Goal: Task Accomplishment & Management: Complete application form

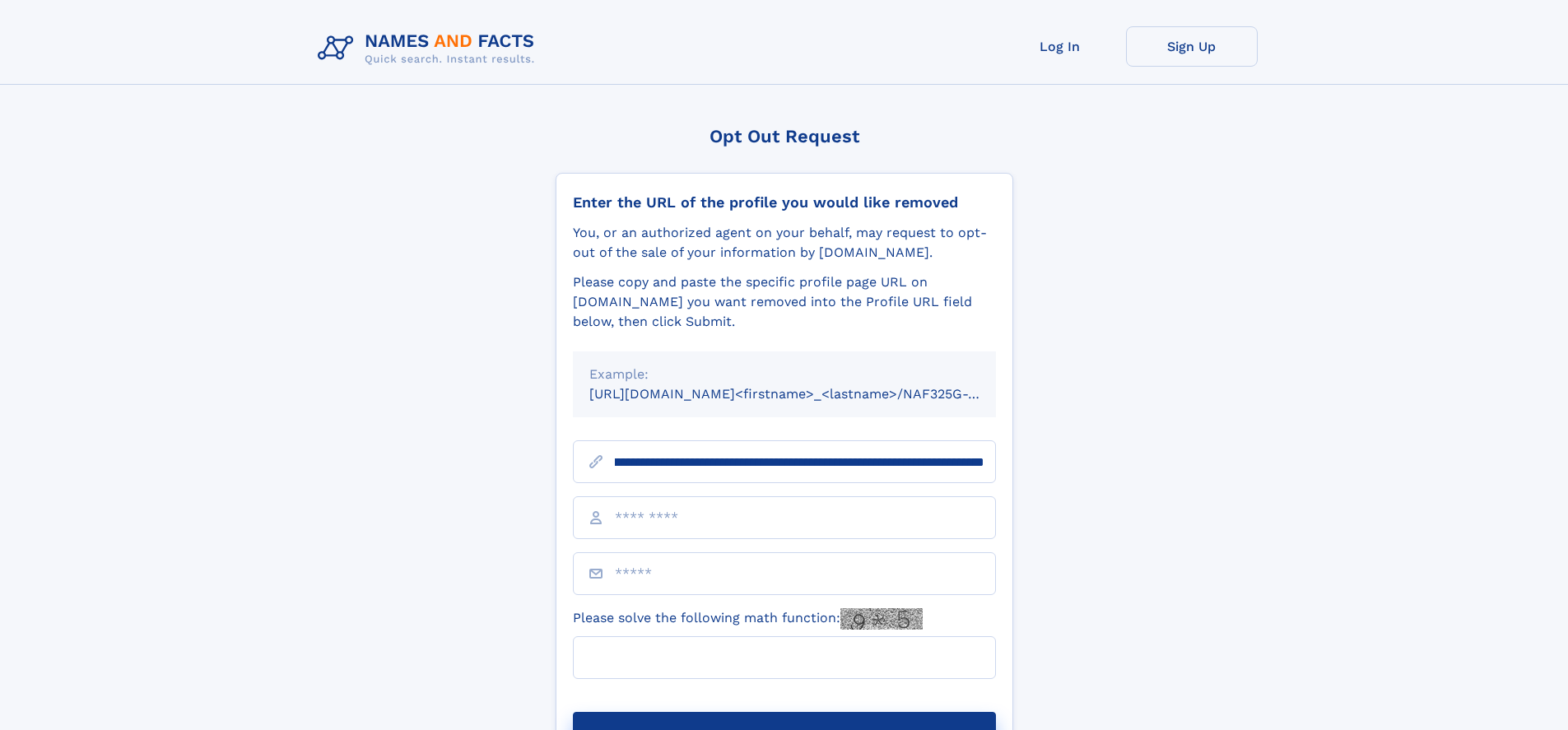
scroll to position [0, 194]
type input "**********"
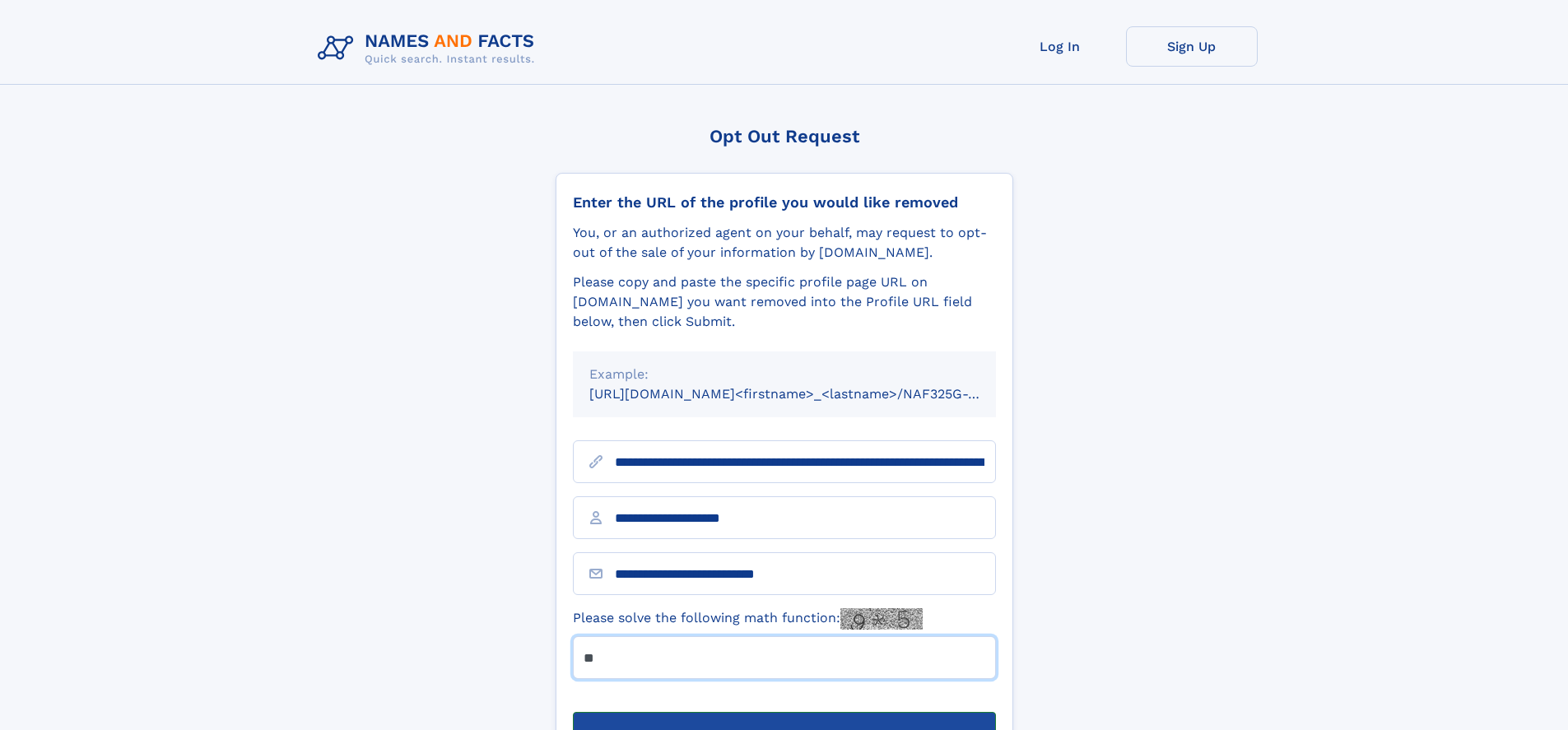
type input "**"
click at [784, 712] on button "Submit Opt Out Request" at bounding box center [784, 738] width 423 height 52
